Goal: Task Accomplishment & Management: Complete application form

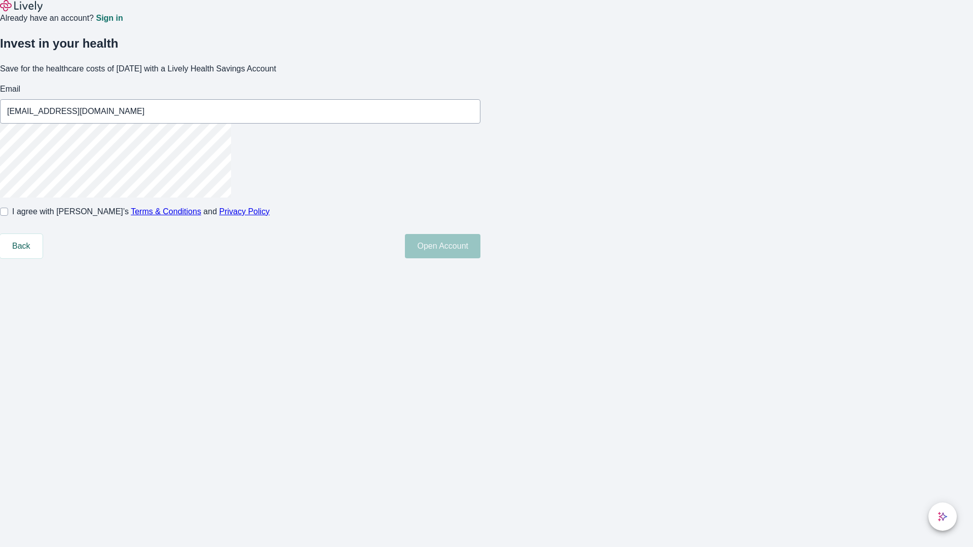
click at [8, 216] on input "I agree with Lively’s Terms & Conditions and Privacy Policy" at bounding box center [4, 212] width 8 height 8
checkbox input "true"
click at [480, 258] on button "Open Account" at bounding box center [443, 246] width 76 height 24
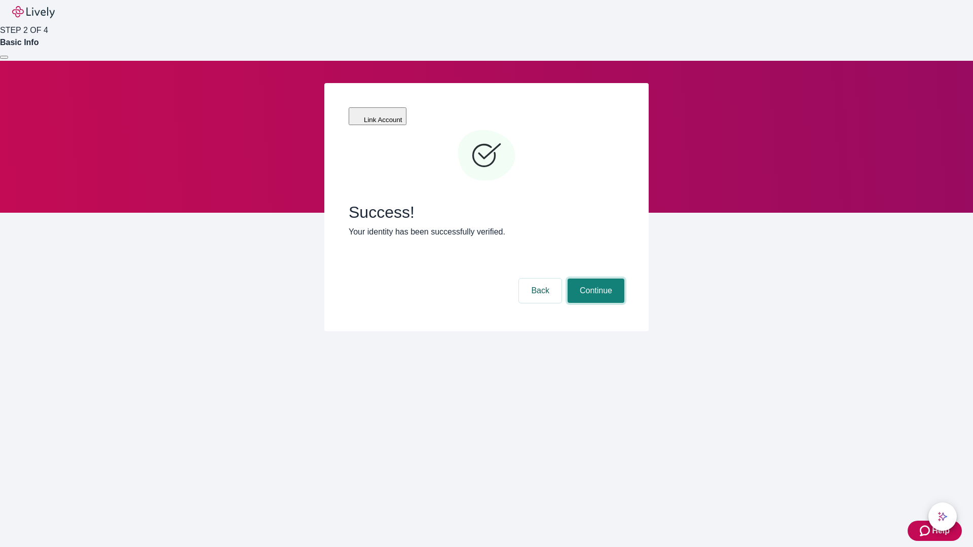
click at [594, 279] on button "Continue" at bounding box center [596, 291] width 57 height 24
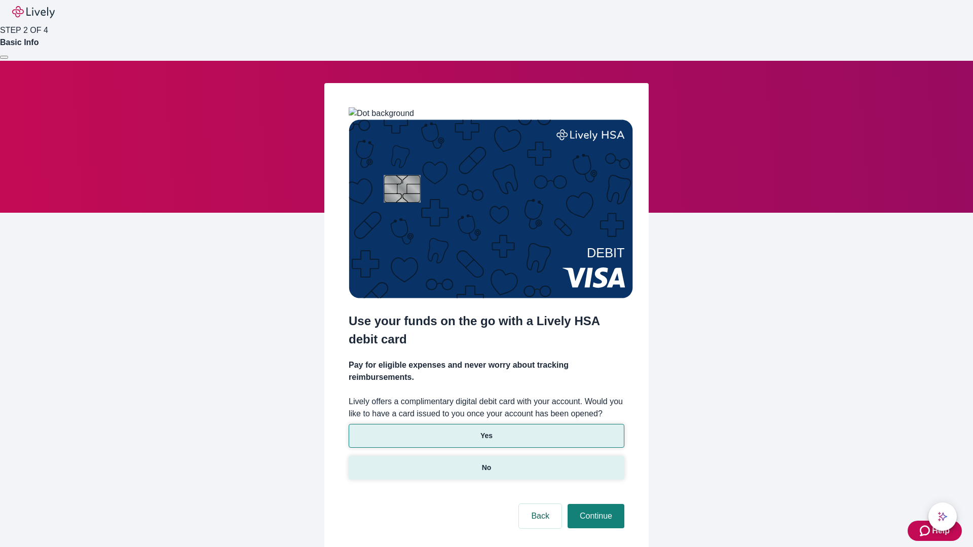
click at [486, 463] on p "No" at bounding box center [487, 468] width 10 height 11
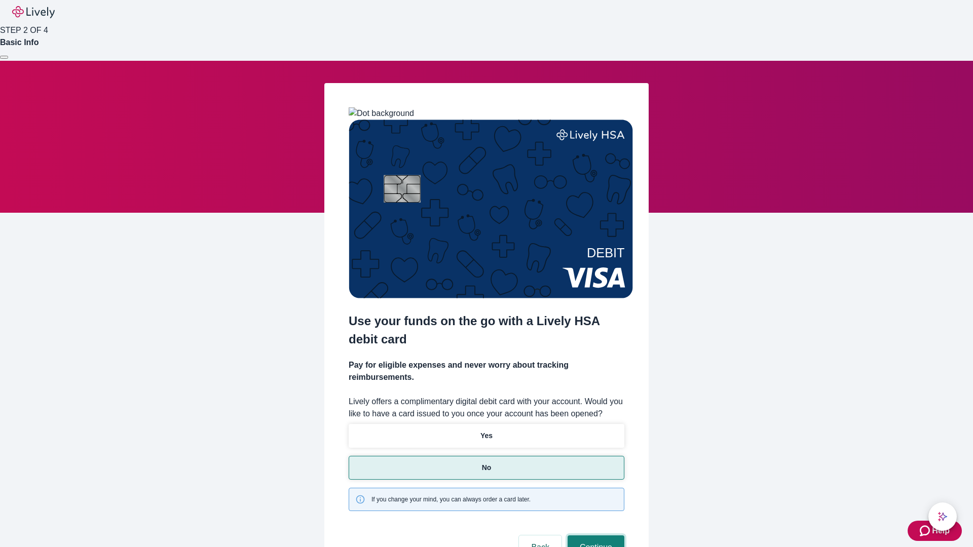
click at [594, 536] on button "Continue" at bounding box center [596, 548] width 57 height 24
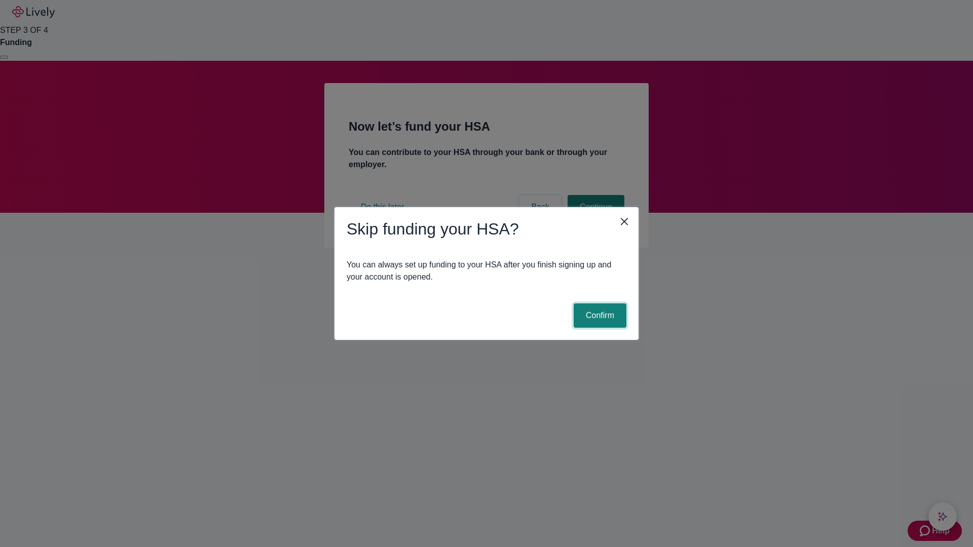
click at [598, 316] on button "Confirm" at bounding box center [600, 316] width 53 height 24
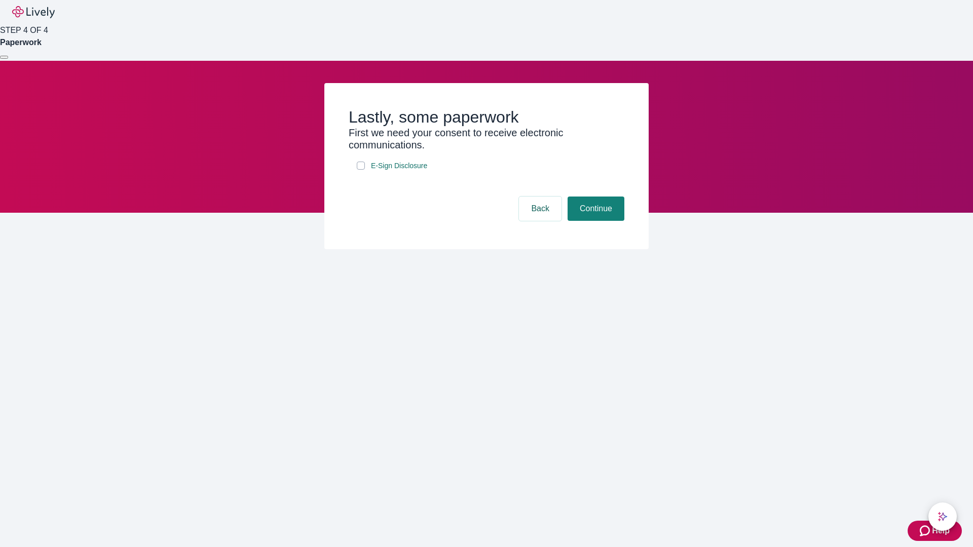
click at [361, 170] on input "E-Sign Disclosure" at bounding box center [361, 166] width 8 height 8
checkbox input "true"
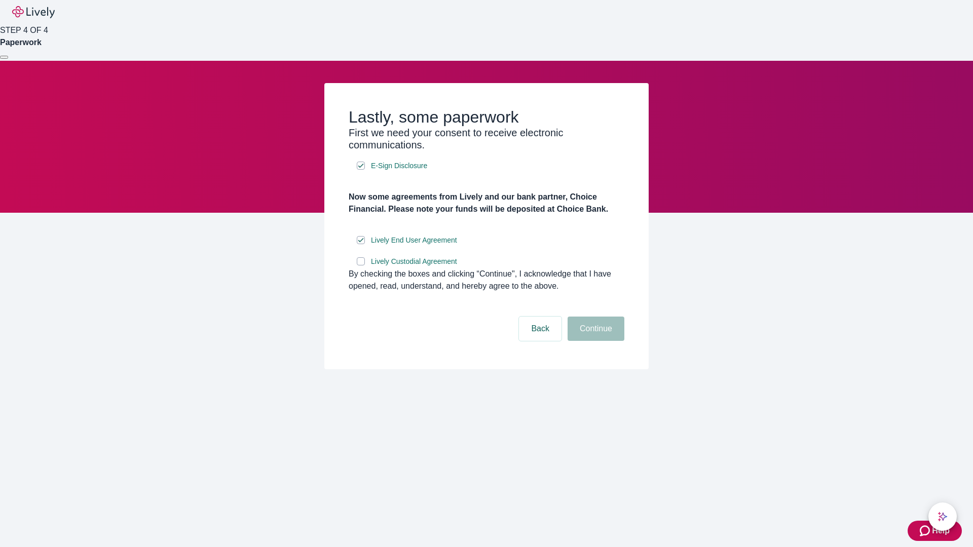
click at [361, 266] on input "Lively Custodial Agreement" at bounding box center [361, 261] width 8 height 8
checkbox input "true"
click at [594, 341] on button "Continue" at bounding box center [596, 329] width 57 height 24
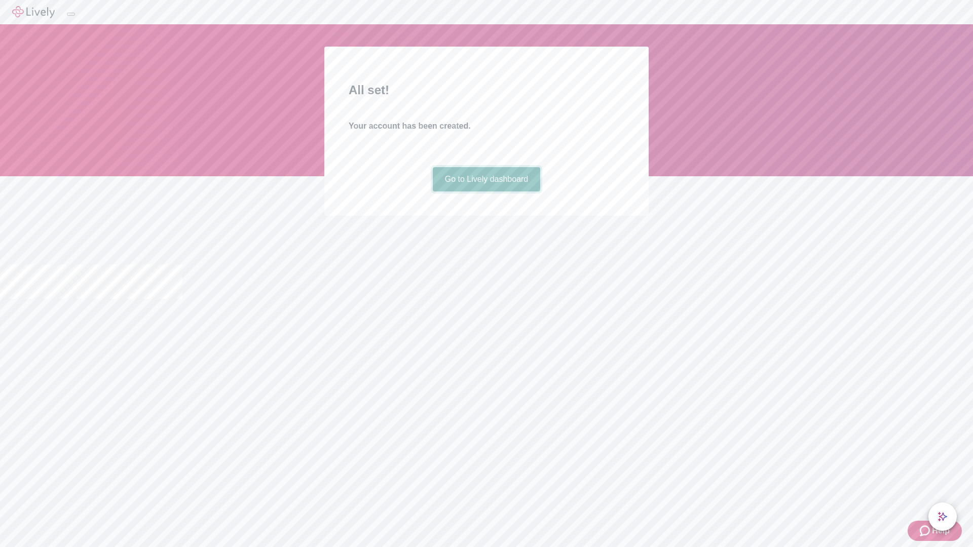
click at [486, 192] on link "Go to Lively dashboard" at bounding box center [487, 179] width 108 height 24
